Goal: Task Accomplishment & Management: Manage account settings

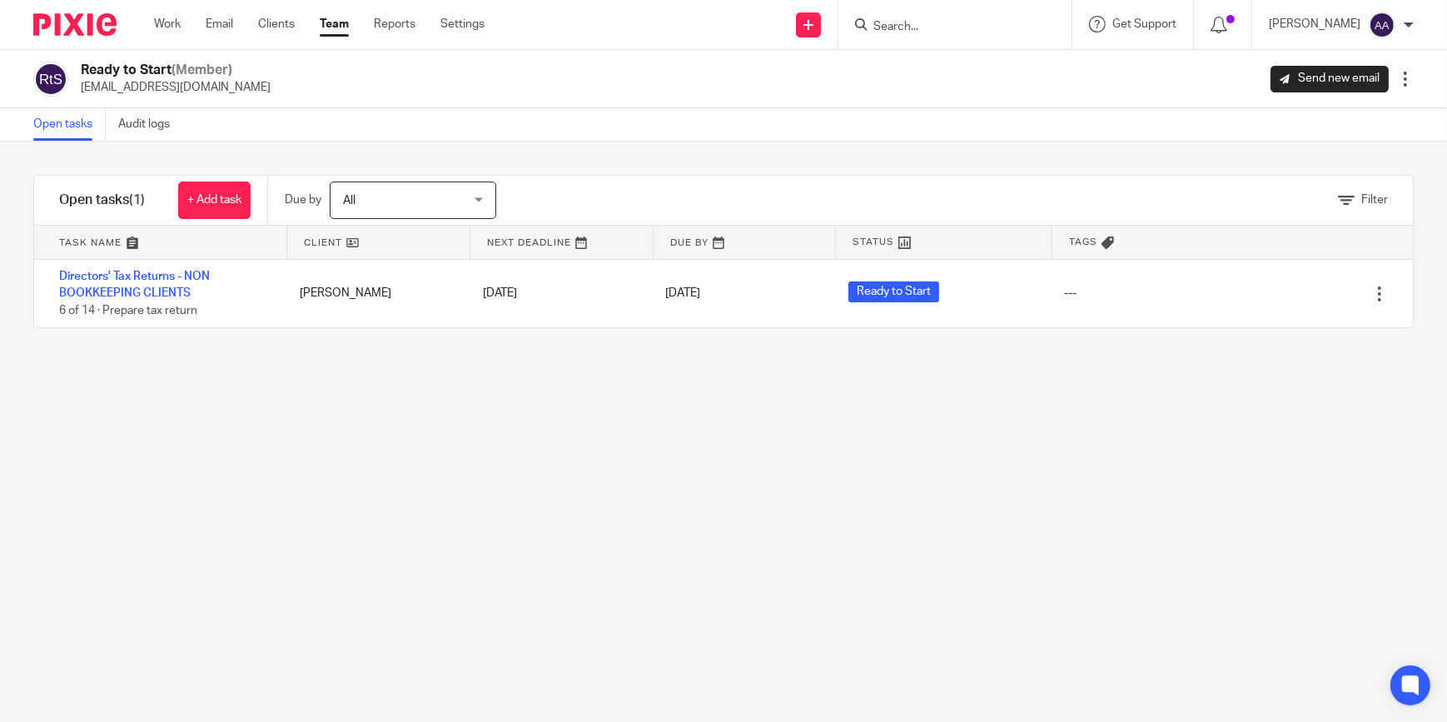
click at [597, 483] on div "Filter tasks Only show tasks matching all of these conditions 1 Client name Is …" at bounding box center [723, 432] width 1447 height 580
drag, startPoint x: 597, startPoint y: 483, endPoint x: 712, endPoint y: 371, distance: 160.8
click at [599, 483] on div "Filter tasks Only show tasks matching all of these conditions 1 Client name Is …" at bounding box center [723, 432] width 1447 height 580
click at [962, 11] on div at bounding box center [955, 24] width 233 height 49
click at [959, 12] on div at bounding box center [955, 24] width 233 height 49
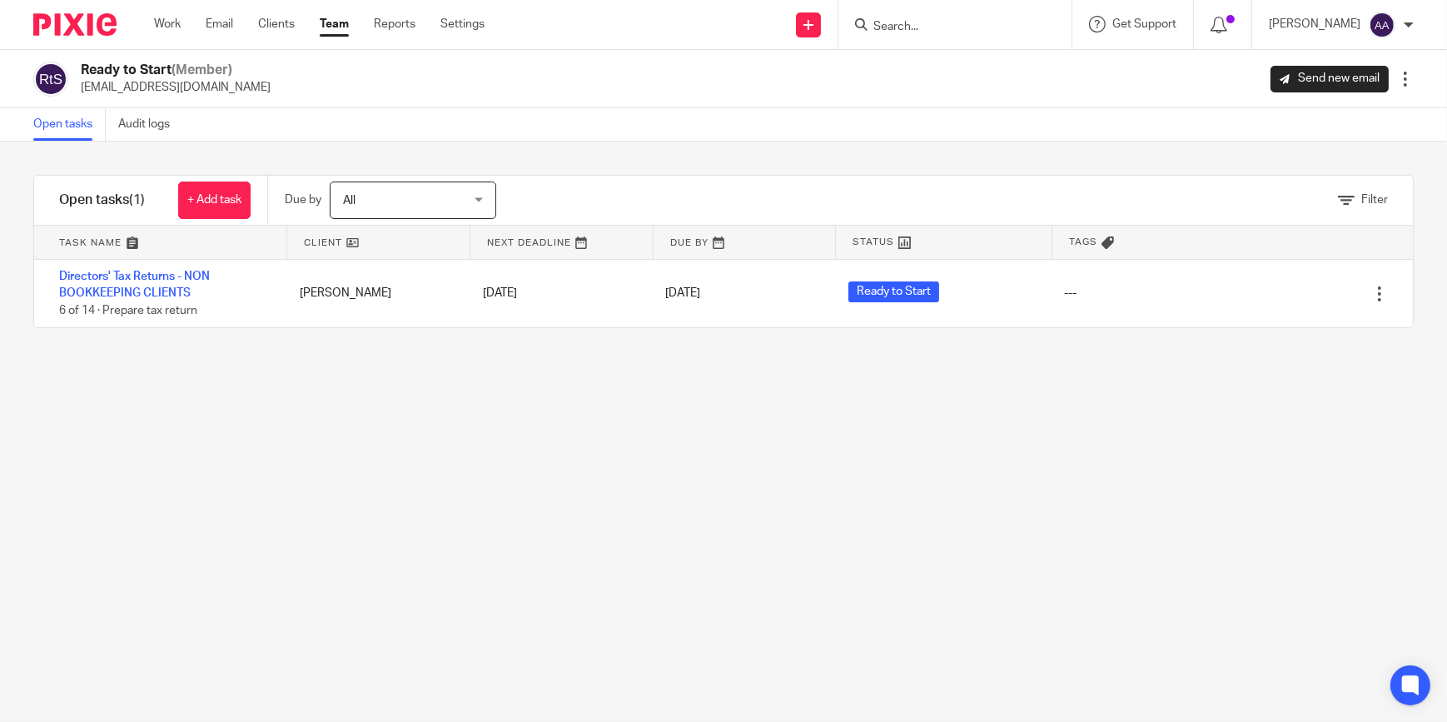
drag, startPoint x: 959, startPoint y: 12, endPoint x: 949, endPoint y: 23, distance: 15.9
click at [949, 23] on input "Search" at bounding box center [947, 27] width 150 height 15
click at [1394, 390] on div "Filter tasks Only show tasks matching all of these conditions 1 Client name Is …" at bounding box center [723, 432] width 1447 height 580
click at [1053, 411] on div "Filter tasks Only show tasks matching all of these conditions 1 Client name Is …" at bounding box center [723, 432] width 1447 height 580
click at [618, 396] on div "Filter tasks Only show tasks matching all of these conditions 1 Client name Is …" at bounding box center [723, 432] width 1447 height 580
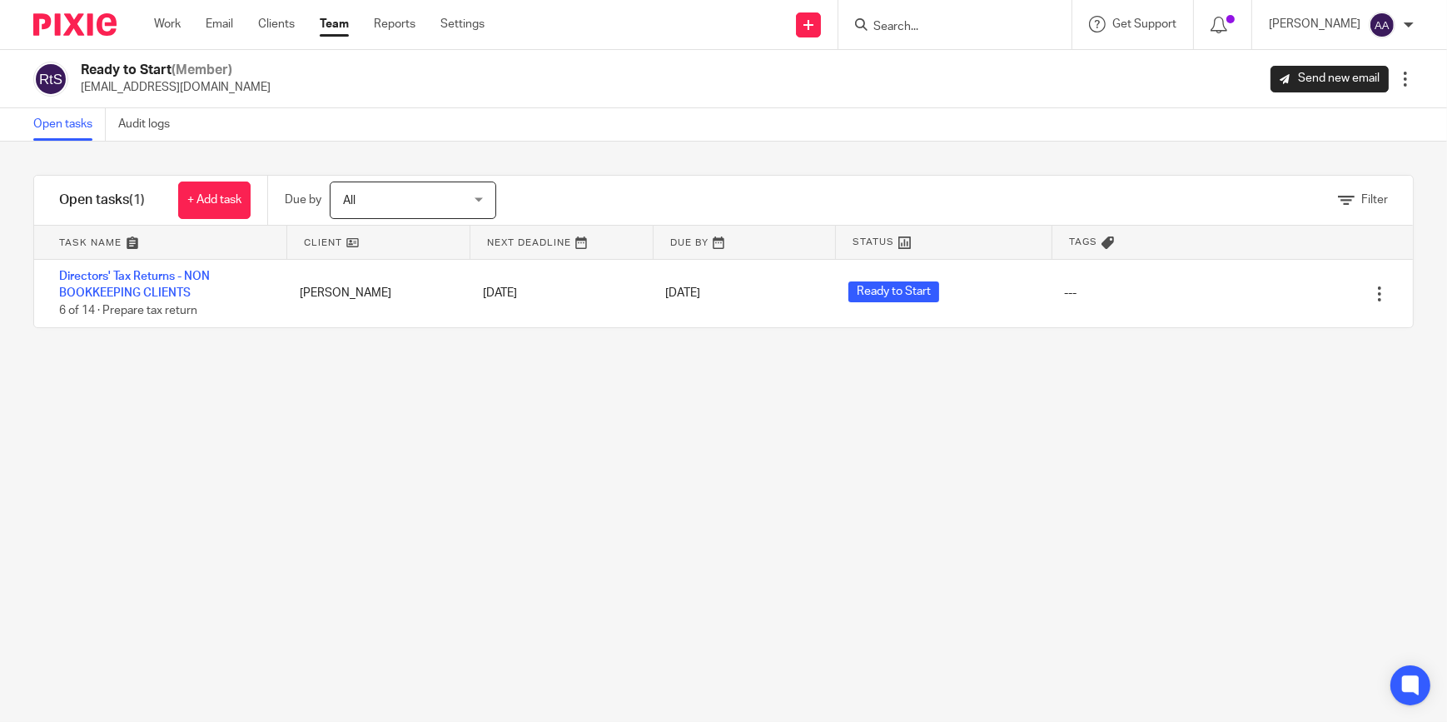
drag, startPoint x: 732, startPoint y: 394, endPoint x: 749, endPoint y: 401, distance: 17.9
click at [741, 397] on div "Filter tasks Only show tasks matching all of these conditions 1 Client name Is …" at bounding box center [723, 432] width 1447 height 580
click at [749, 401] on div "Filter tasks Only show tasks matching all of these conditions 1 Client name Is …" at bounding box center [723, 432] width 1447 height 580
click at [1420, 432] on div "Filter tasks Only show tasks matching all of these conditions 1 Client name Is …" at bounding box center [723, 432] width 1447 height 580
click at [1216, 383] on div "Filter tasks Only show tasks matching all of these conditions 1 Client name Is …" at bounding box center [723, 432] width 1447 height 580
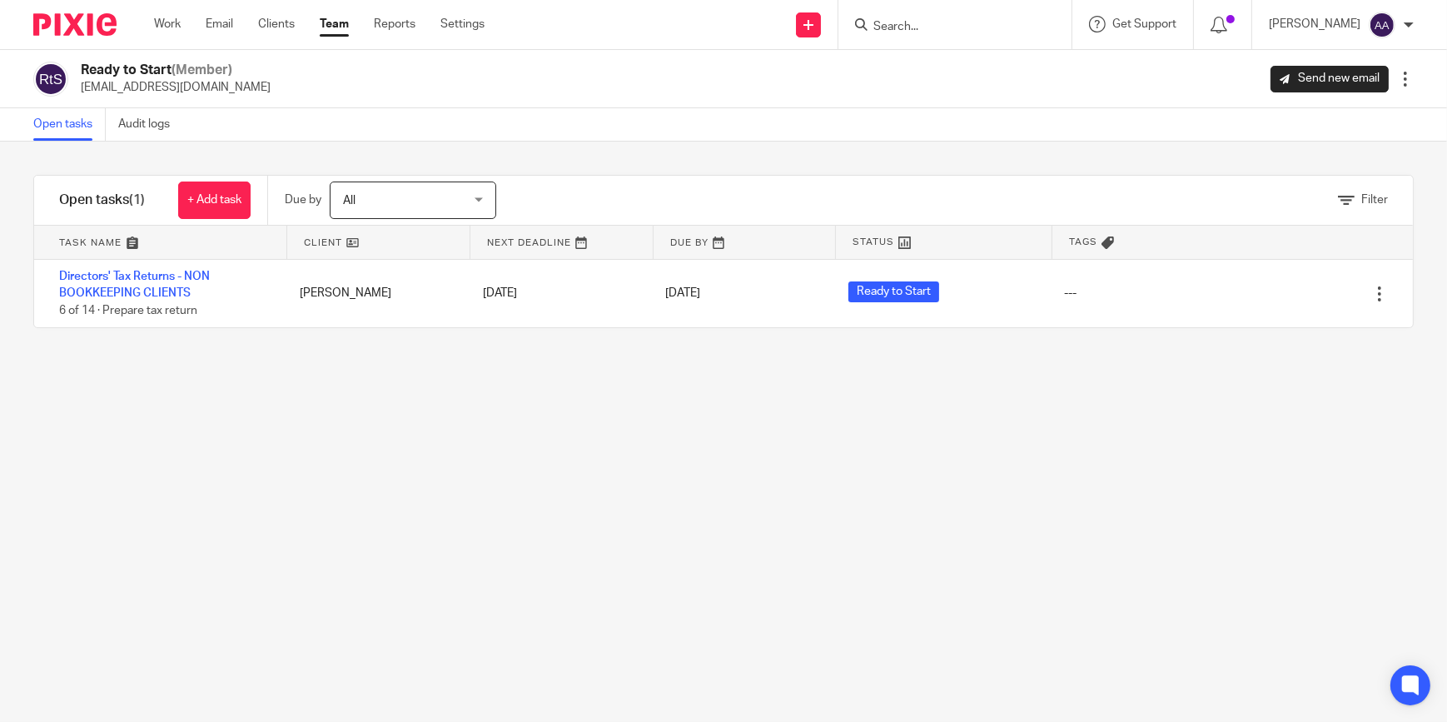
click at [763, 344] on div "Filter tasks Only show tasks matching all of these conditions 1 Client name Is …" at bounding box center [723, 432] width 1447 height 580
click at [874, 381] on div "Filter tasks Only show tasks matching all of these conditions 1 Client name Is …" at bounding box center [723, 432] width 1447 height 580
drag, startPoint x: 826, startPoint y: 497, endPoint x: 909, endPoint y: 556, distance: 101.5
click at [874, 515] on div "Filter tasks Only show tasks matching all of these conditions 1 Client name Is …" at bounding box center [723, 432] width 1447 height 580
click at [909, 556] on div "Filter tasks Only show tasks matching all of these conditions 1 Client name Is …" at bounding box center [723, 432] width 1447 height 580
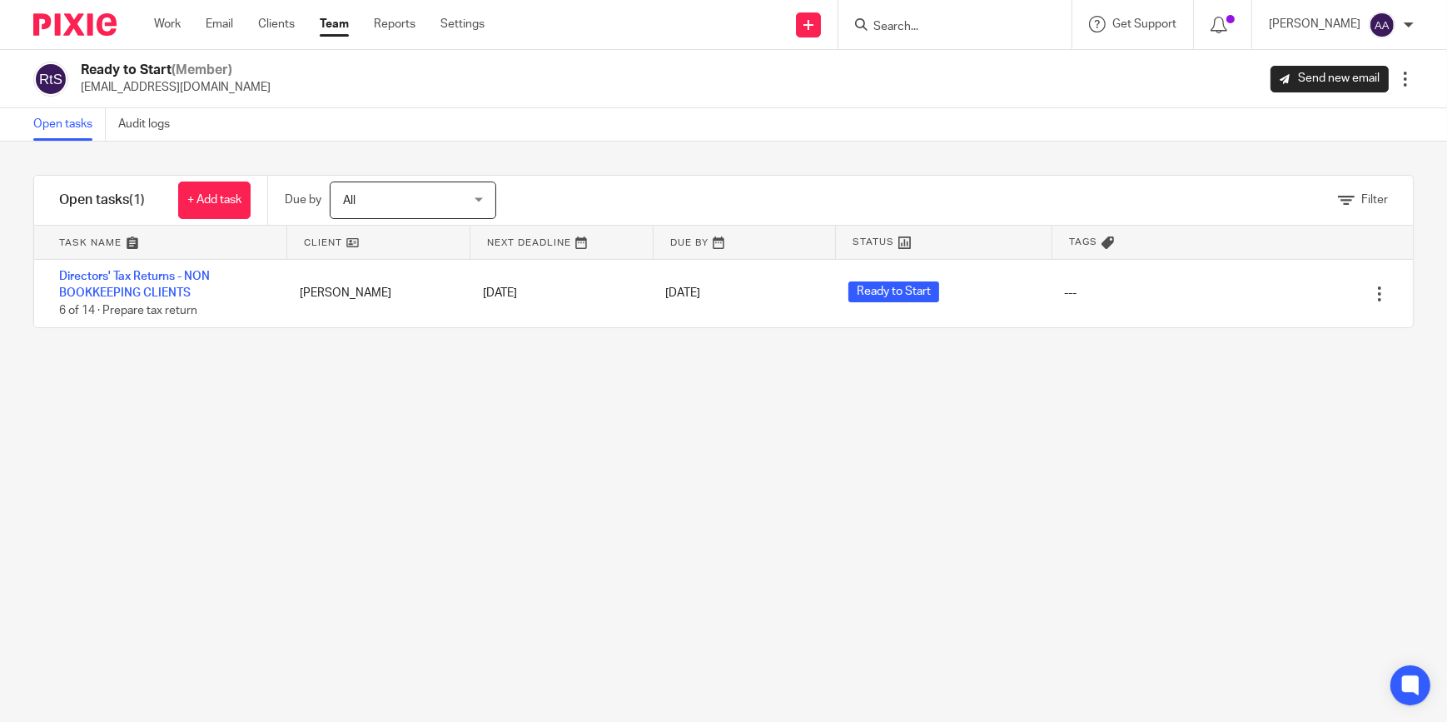
click at [944, 576] on div "Filter tasks Only show tasks matching all of these conditions 1 Client name Is …" at bounding box center [723, 432] width 1447 height 580
click at [984, 656] on div "Filter tasks Only show tasks matching all of these conditions 1 Client name Is …" at bounding box center [723, 432] width 1447 height 580
click at [1094, 516] on div "Filter tasks Only show tasks matching all of these conditions 1 Client name Is …" at bounding box center [723, 432] width 1447 height 580
click at [1299, 426] on div "Filter tasks Only show tasks matching all of these conditions 1 Client name Is …" at bounding box center [723, 432] width 1447 height 580
click at [1317, 396] on div "Filter tasks Only show tasks matching all of these conditions 1 Client name Is …" at bounding box center [723, 432] width 1447 height 580
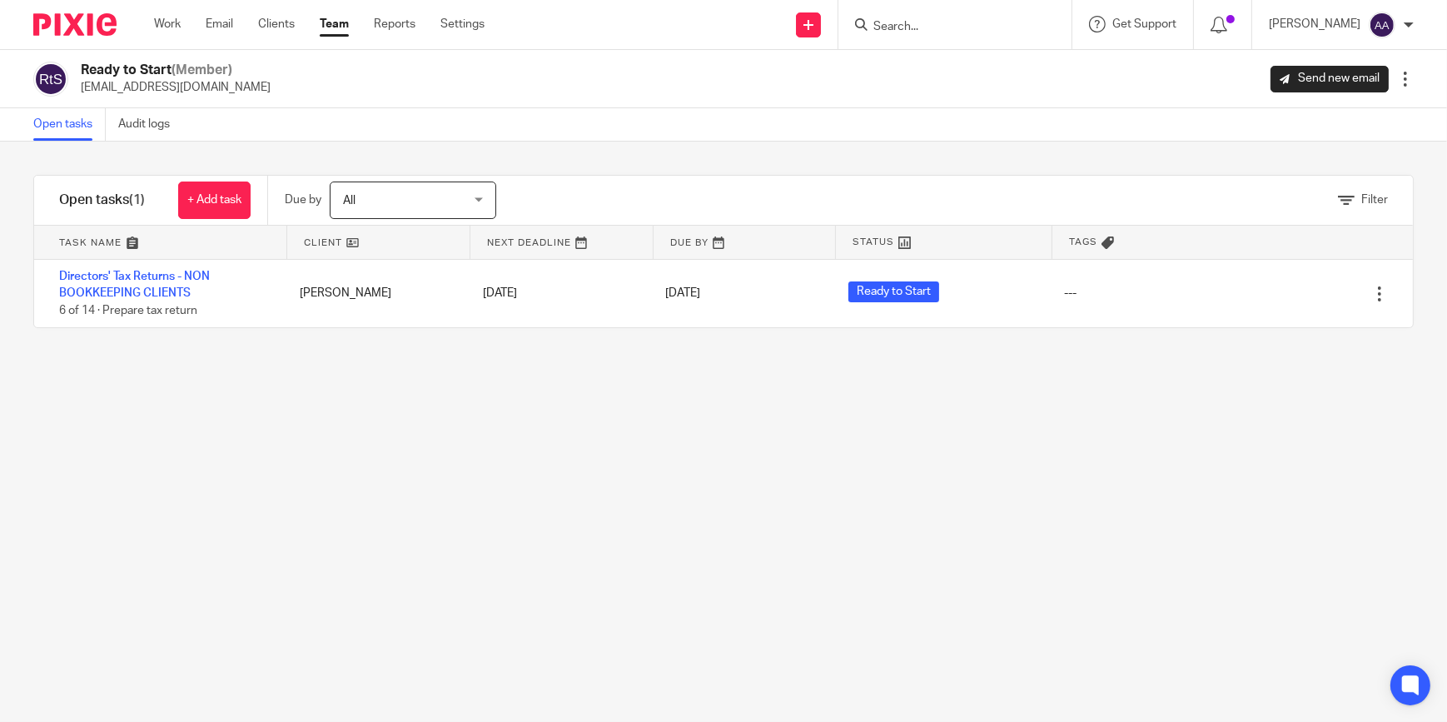
click at [493, 195] on div "All All" at bounding box center [413, 200] width 167 height 37
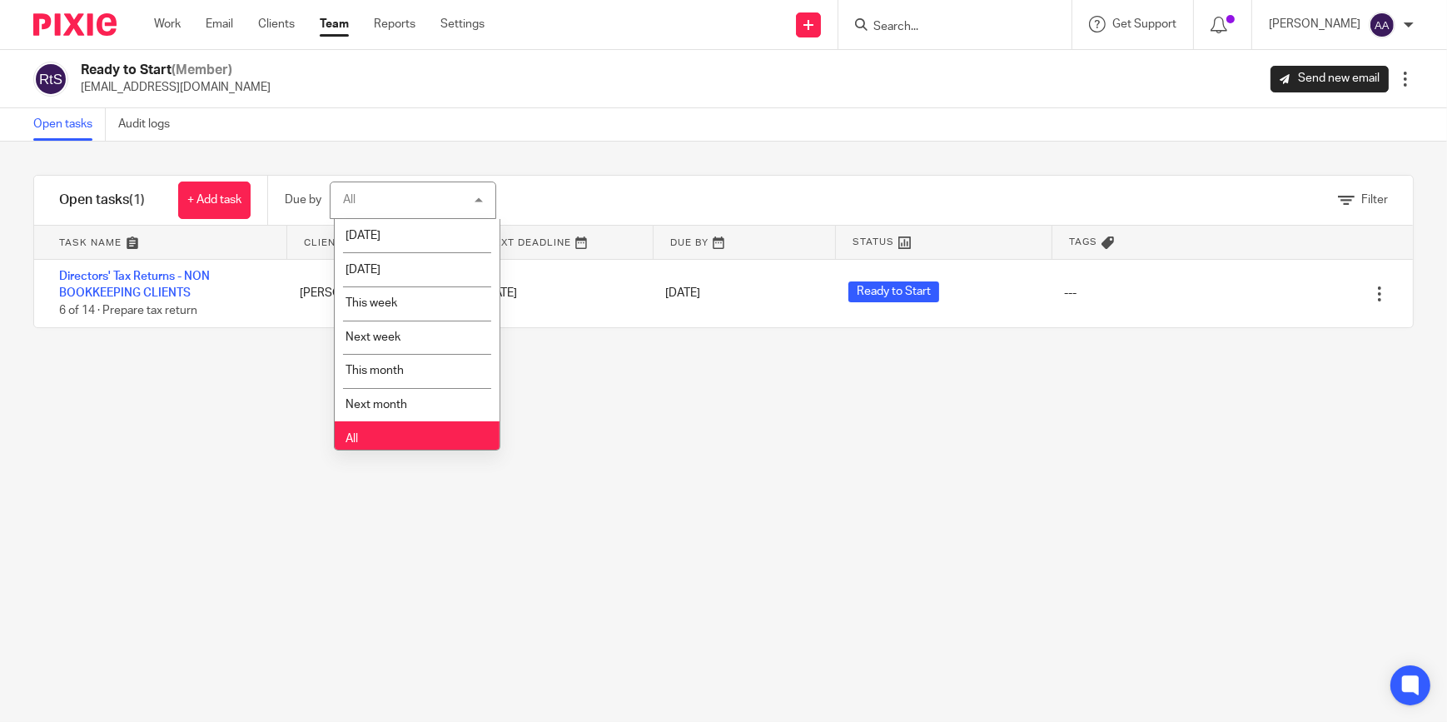
click at [598, 397] on div "Filter tasks Only show tasks matching all of these conditions 1 Client name Is …" at bounding box center [723, 432] width 1447 height 580
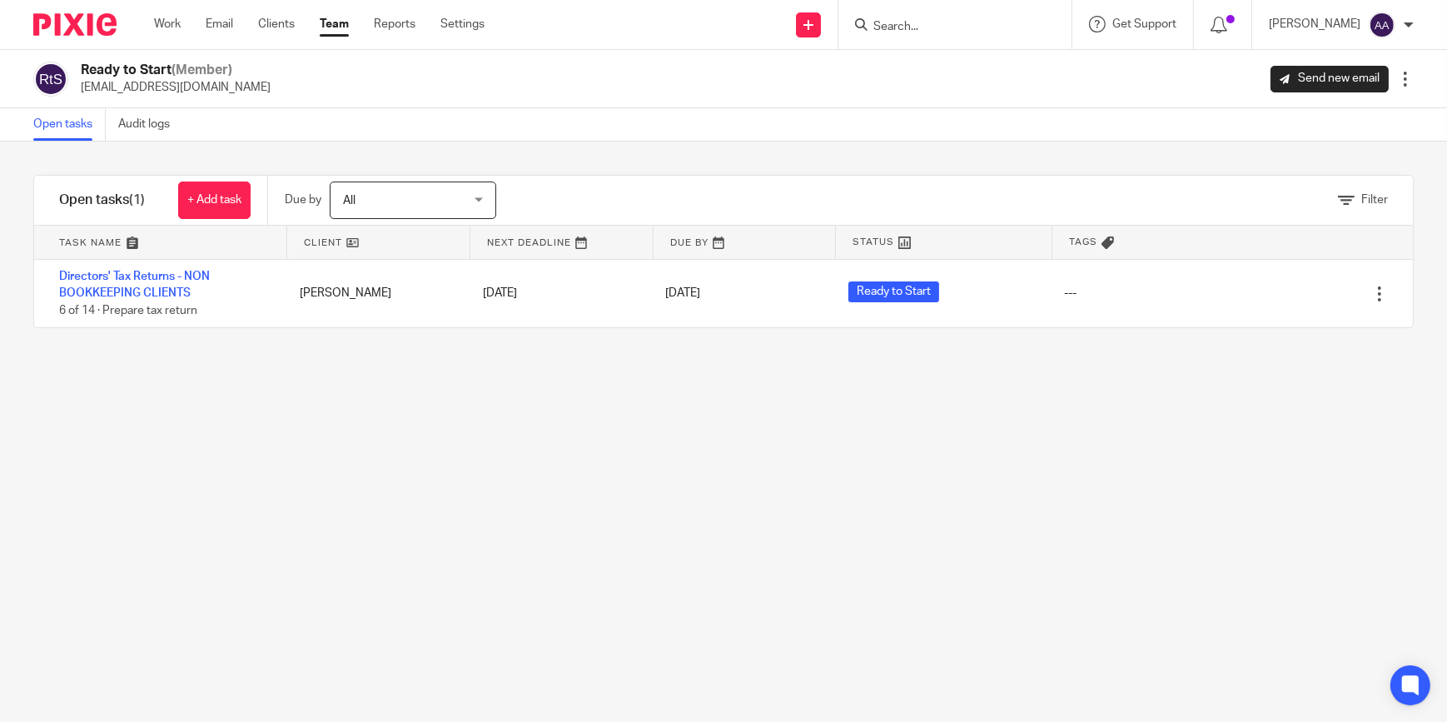
click at [1095, 475] on div "Filter tasks Only show tasks matching all of these conditions 1 Client name Is …" at bounding box center [723, 432] width 1447 height 580
click at [1091, 472] on div "Filter tasks Only show tasks matching all of these conditions 1 Client name Is …" at bounding box center [723, 432] width 1447 height 580
click at [1094, 474] on div "Filter tasks Only show tasks matching all of these conditions 1 Client name Is …" at bounding box center [723, 432] width 1447 height 580
click at [1261, 460] on div "Filter tasks Only show tasks matching all of these conditions 1 Client name Is …" at bounding box center [723, 432] width 1447 height 580
